Goal: Information Seeking & Learning: Learn about a topic

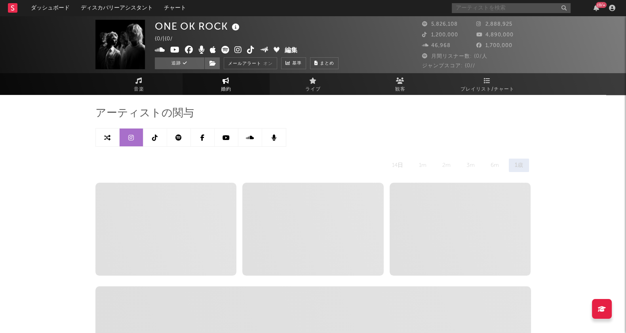
click at [503, 8] on input "text" at bounding box center [511, 8] width 119 height 10
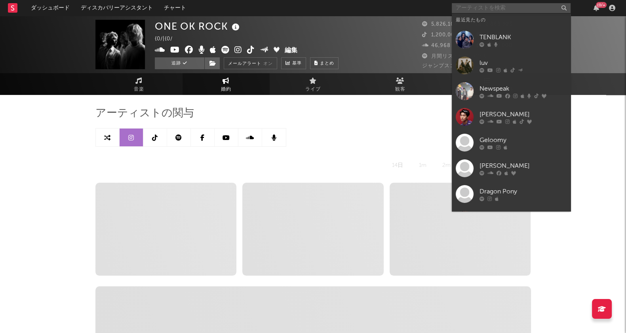
select select "6m"
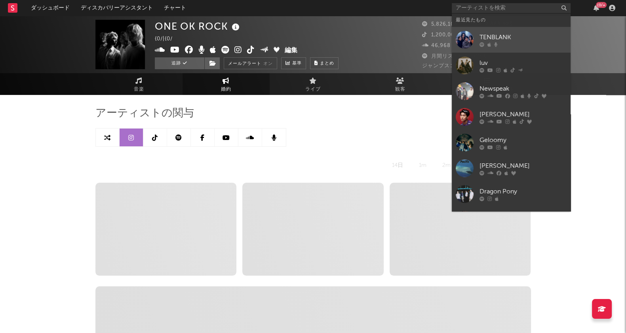
click at [503, 38] on div "TENBLANK" at bounding box center [523, 37] width 87 height 10
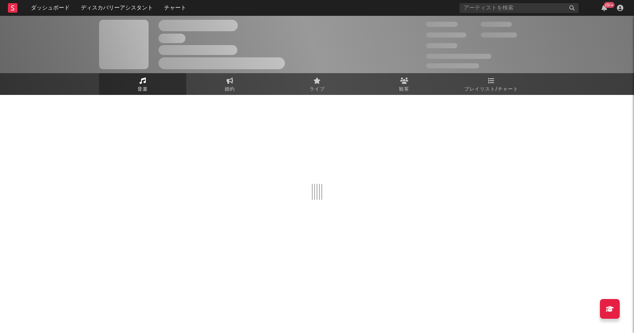
select select "1w"
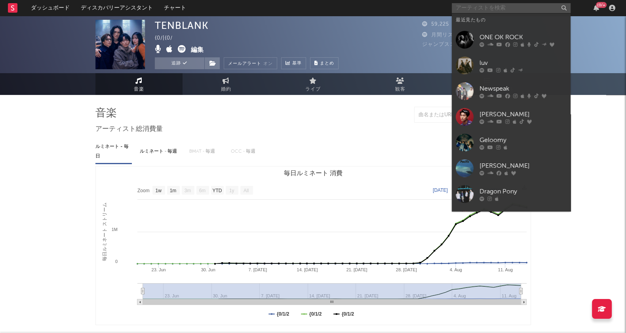
click at [471, 7] on input "text" at bounding box center [511, 8] width 119 height 10
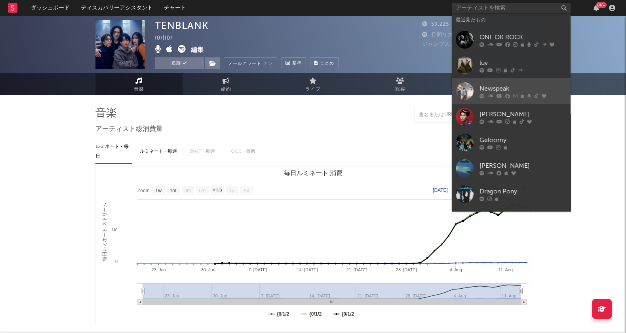
click at [500, 87] on div "Newspeak" at bounding box center [523, 89] width 87 height 10
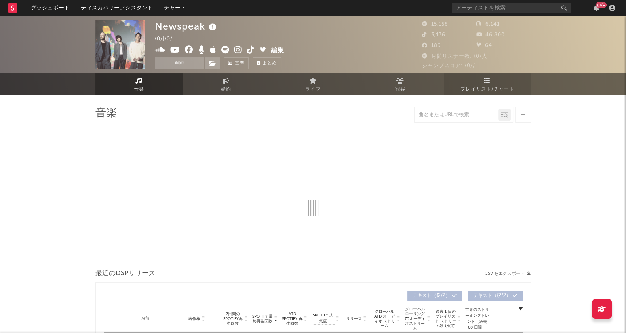
select select "6m"
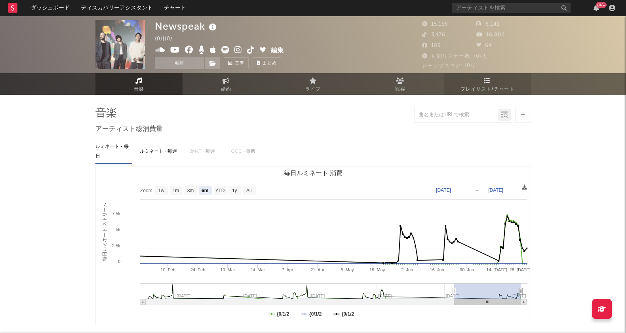
click at [489, 84] on icon at bounding box center [487, 81] width 7 height 6
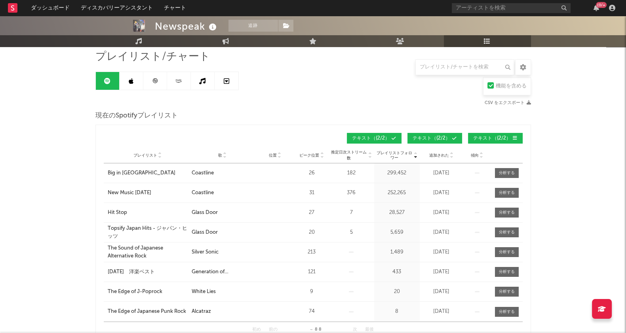
scroll to position [99, 0]
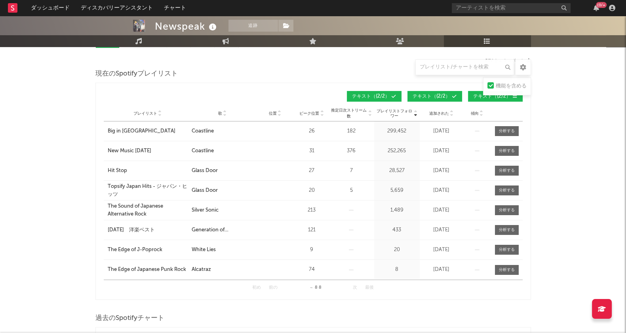
click at [226, 114] on icon at bounding box center [225, 115] width 4 height 3
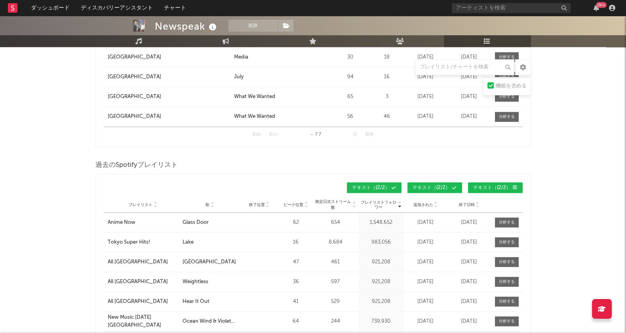
scroll to position [693, 0]
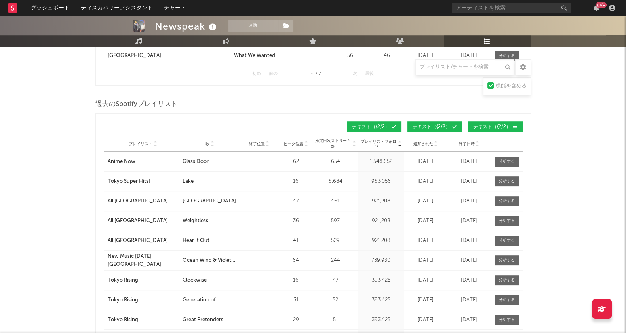
click at [211, 144] on icon at bounding box center [212, 145] width 4 height 3
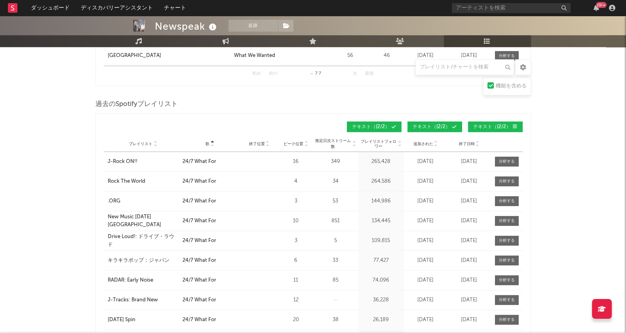
click at [214, 141] on icon at bounding box center [212, 142] width 4 height 3
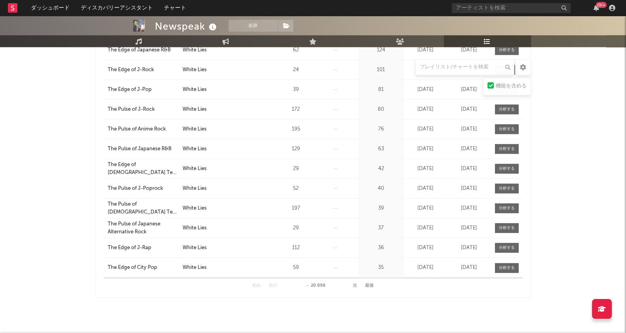
scroll to position [973, 0]
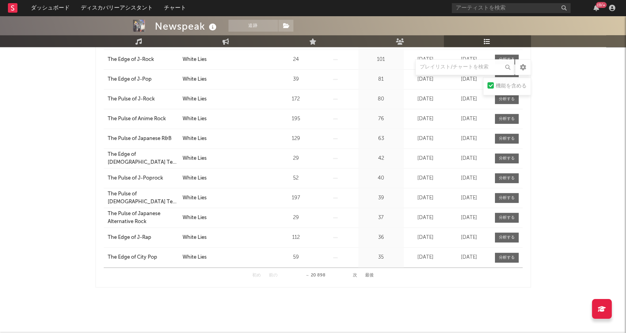
click at [355, 274] on button "次" at bounding box center [355, 276] width 4 height 4
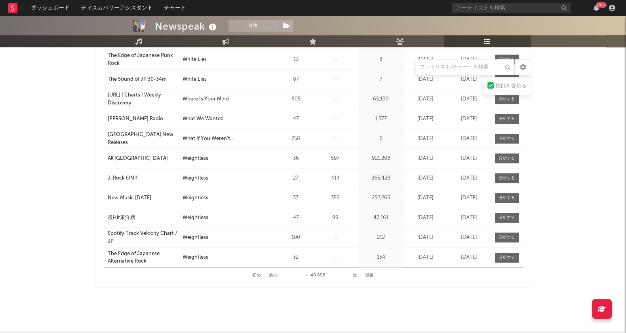
click at [355, 274] on button "次" at bounding box center [355, 276] width 4 height 4
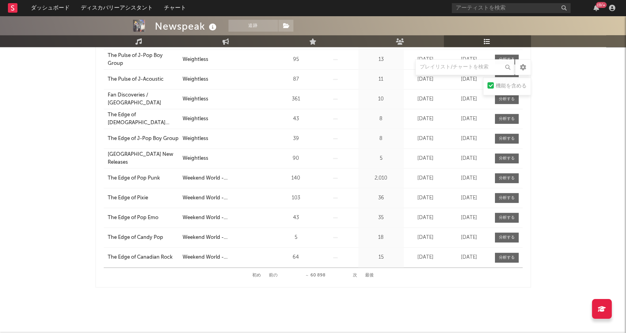
click at [355, 274] on button "次" at bounding box center [355, 276] width 4 height 4
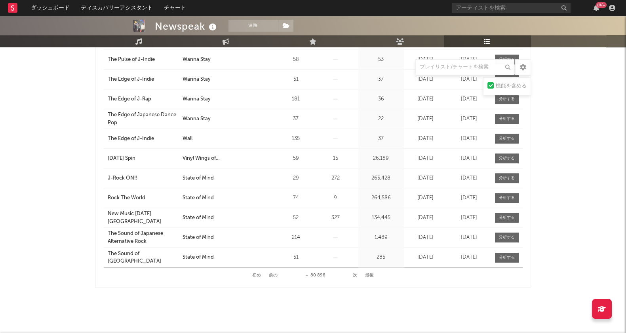
click at [355, 274] on button "次" at bounding box center [355, 276] width 4 height 4
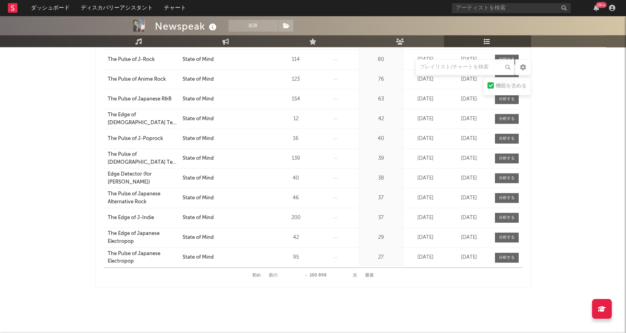
click at [355, 274] on button "次" at bounding box center [355, 276] width 4 height 4
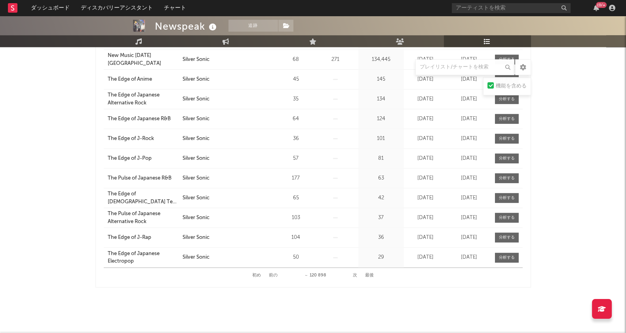
click at [355, 274] on button "次" at bounding box center [355, 276] width 4 height 4
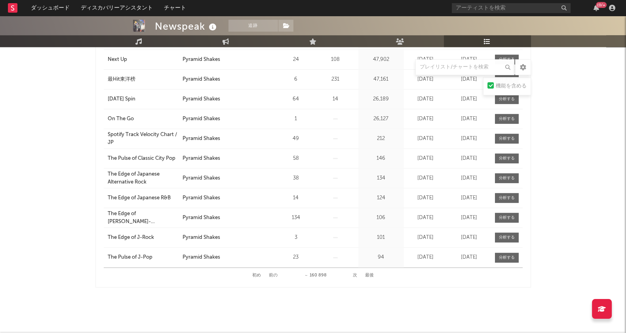
click at [355, 274] on button "次" at bounding box center [355, 276] width 4 height 4
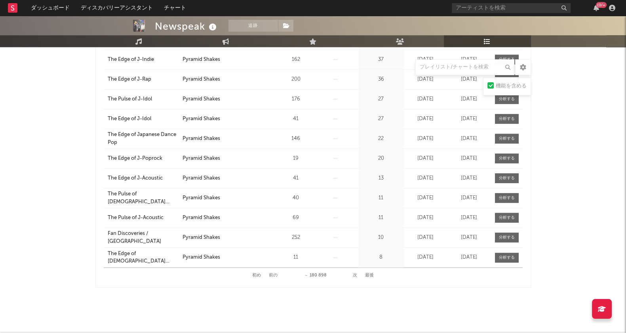
click at [355, 274] on button "次" at bounding box center [355, 276] width 4 height 4
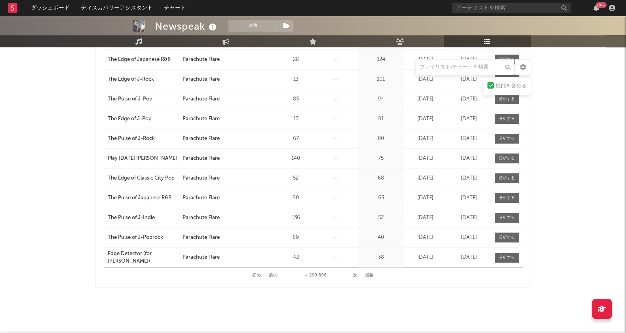
click at [355, 274] on button "次" at bounding box center [355, 276] width 4 height 4
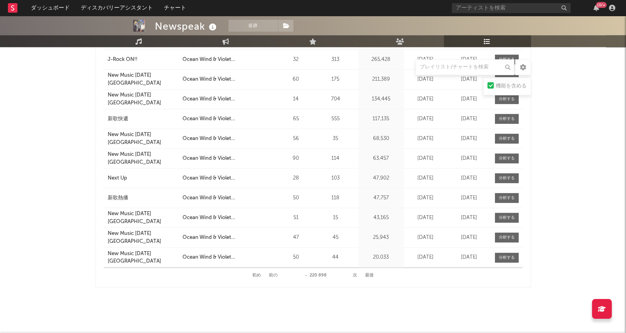
click at [355, 274] on button "次" at bounding box center [355, 276] width 4 height 4
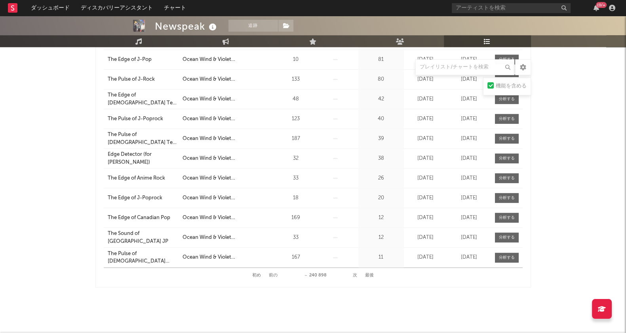
click at [355, 274] on button "次" at bounding box center [355, 276] width 4 height 4
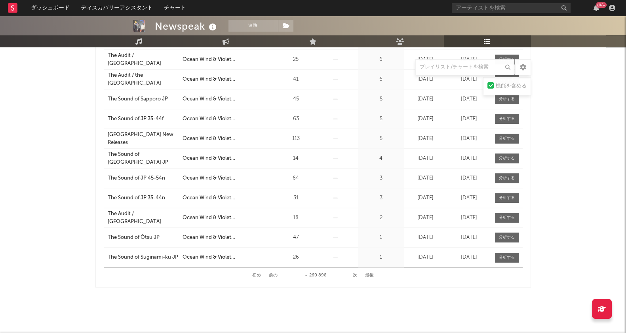
click at [355, 274] on button "次" at bounding box center [355, 276] width 4 height 4
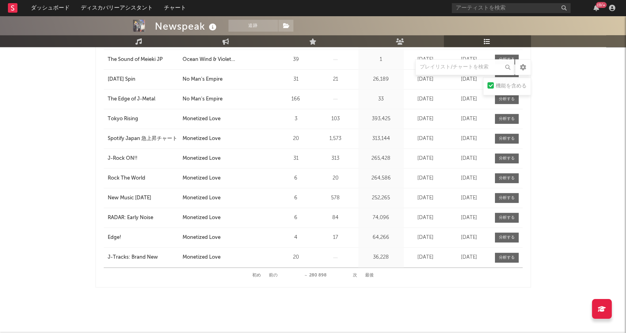
click at [354, 274] on button "次" at bounding box center [355, 276] width 4 height 4
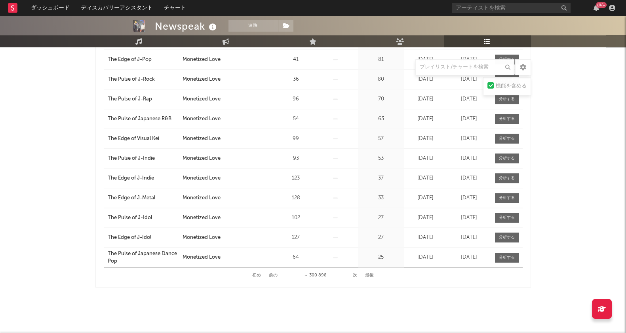
click at [354, 274] on button "次" at bounding box center [355, 276] width 4 height 4
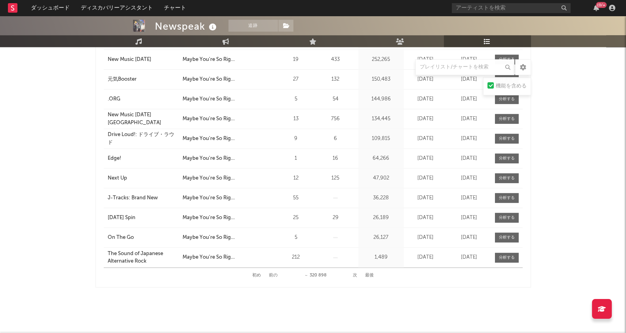
click at [354, 274] on button "次" at bounding box center [355, 276] width 4 height 4
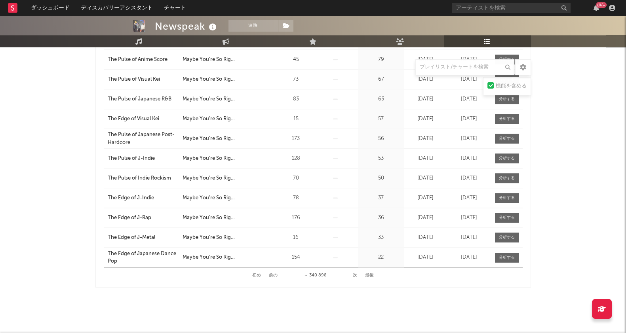
click at [354, 274] on button "次" at bounding box center [355, 276] width 4 height 4
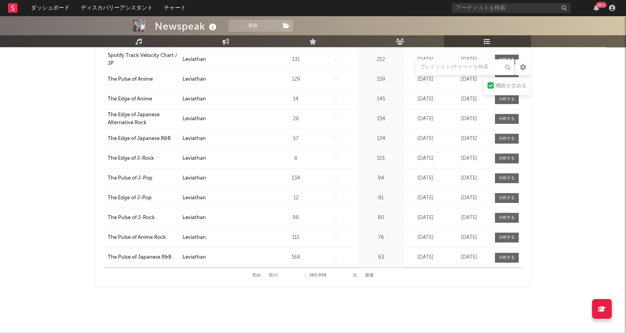
click at [354, 274] on button "次" at bounding box center [355, 276] width 4 height 4
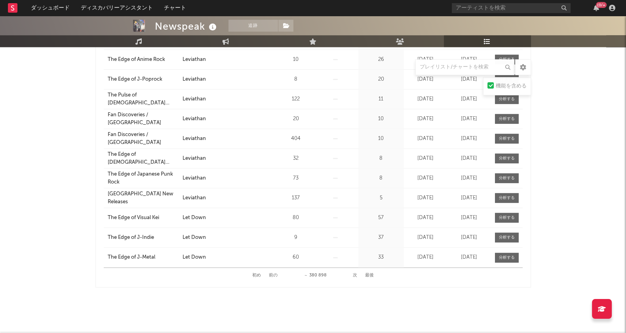
click at [354, 274] on button "次" at bounding box center [355, 276] width 4 height 4
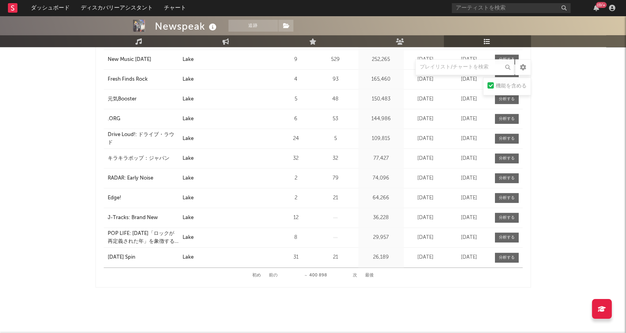
click at [354, 274] on button "次" at bounding box center [355, 276] width 4 height 4
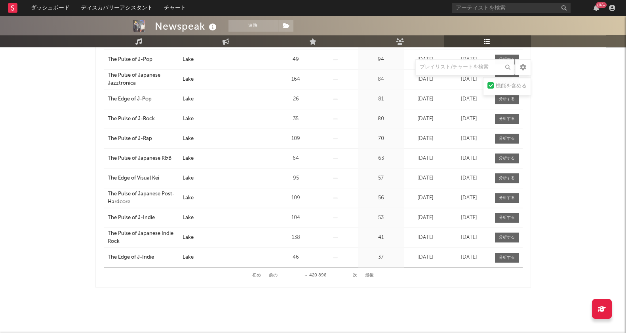
click at [353, 274] on button "次" at bounding box center [355, 276] width 4 height 4
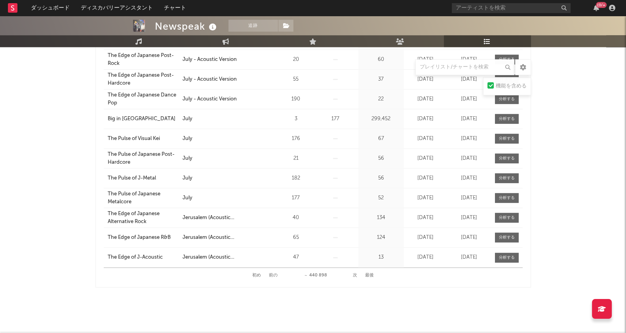
click at [353, 274] on button "次" at bounding box center [355, 276] width 4 height 4
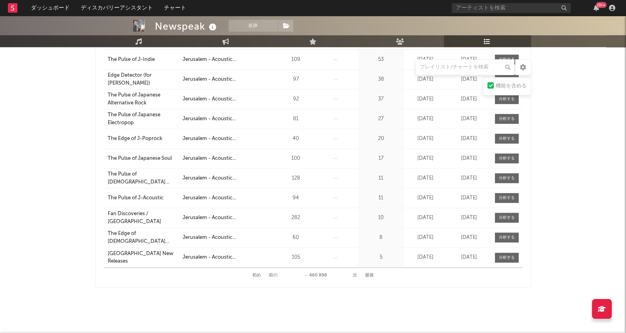
click at [353, 274] on button "次" at bounding box center [355, 276] width 4 height 4
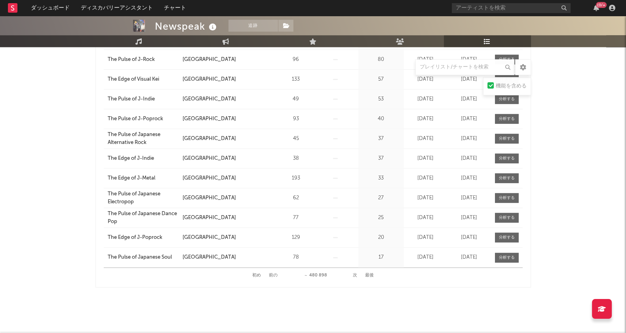
click at [353, 274] on button "次" at bounding box center [355, 276] width 4 height 4
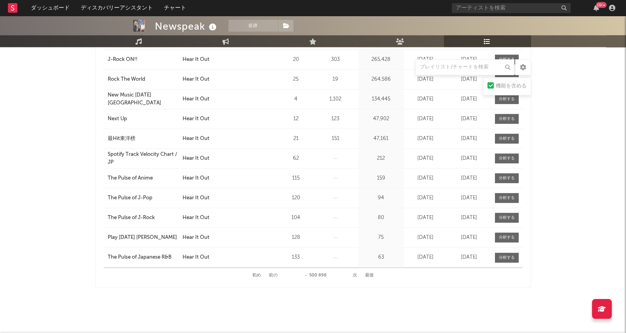
click at [353, 274] on button "次" at bounding box center [355, 276] width 4 height 4
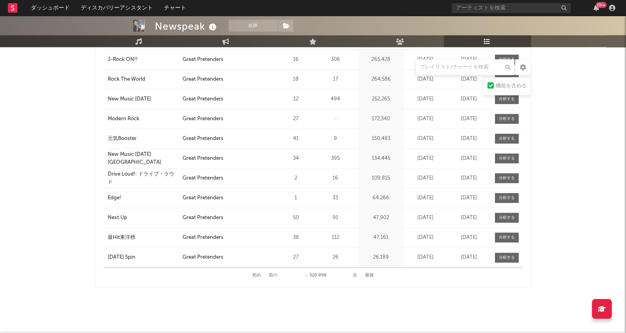
click at [353, 274] on button "次" at bounding box center [355, 276] width 4 height 4
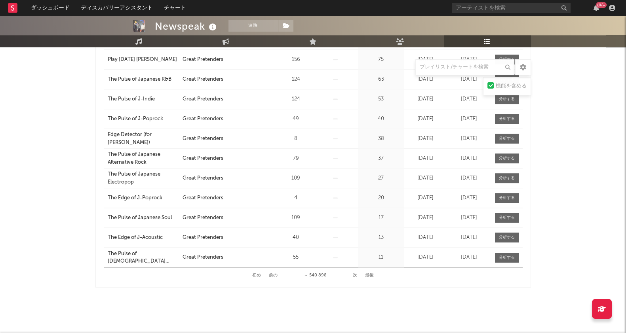
click at [353, 274] on button "次" at bounding box center [355, 276] width 4 height 4
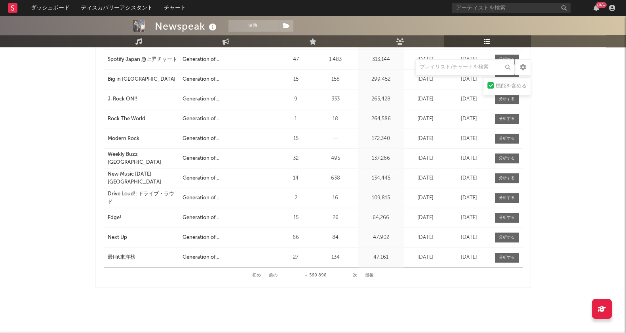
click at [353, 274] on button "次" at bounding box center [355, 276] width 4 height 4
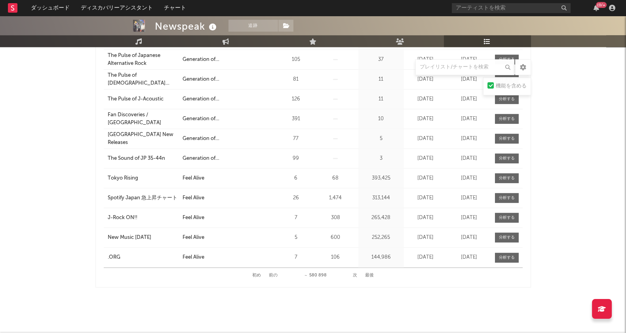
click at [353, 274] on button "次" at bounding box center [355, 276] width 4 height 4
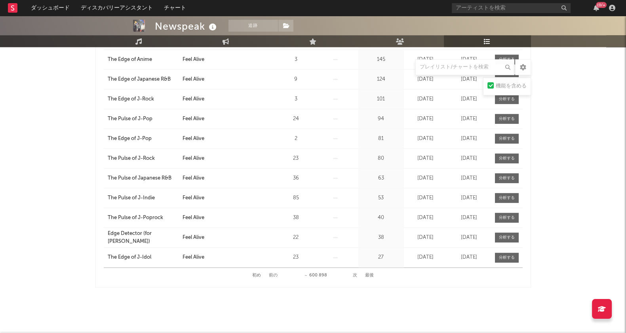
click at [353, 274] on button "次" at bounding box center [355, 276] width 4 height 4
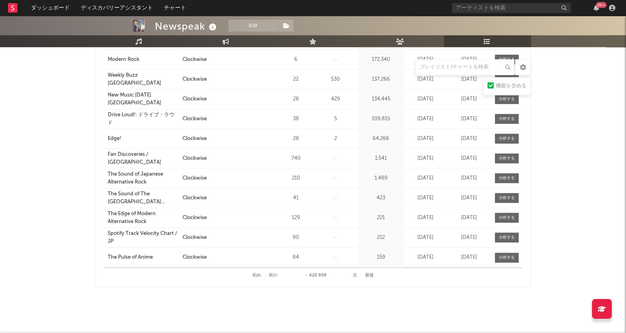
click at [353, 274] on button "次" at bounding box center [355, 276] width 4 height 4
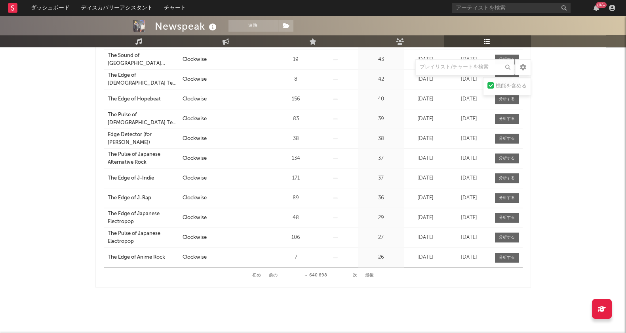
click at [271, 274] on button "前の" at bounding box center [273, 276] width 9 height 4
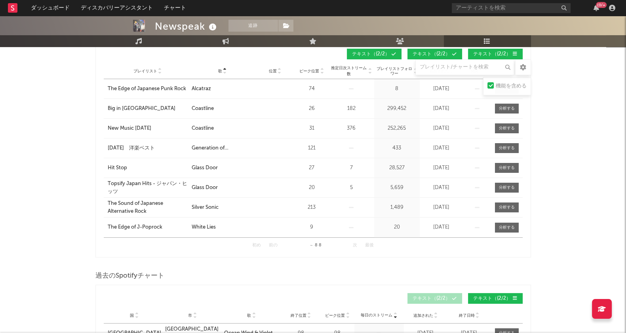
scroll to position [32, 0]
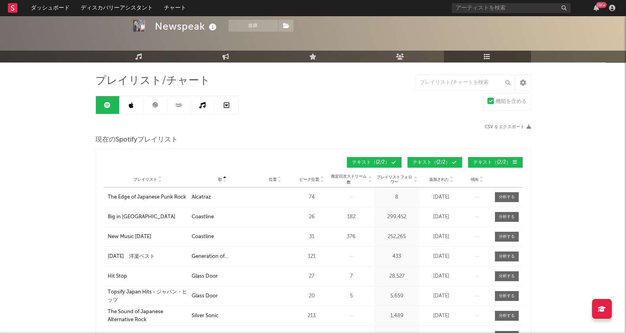
click at [131, 105] on icon at bounding box center [131, 105] width 5 height 6
